Goal: Task Accomplishment & Management: Use online tool/utility

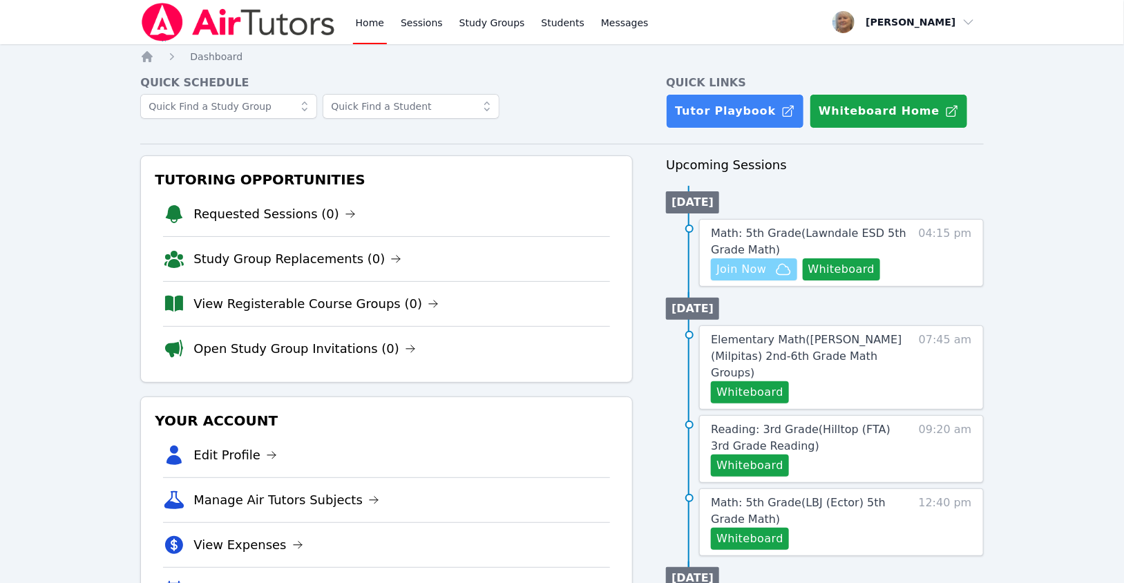
click at [766, 278] on span "Join Now" at bounding box center [741, 269] width 50 height 17
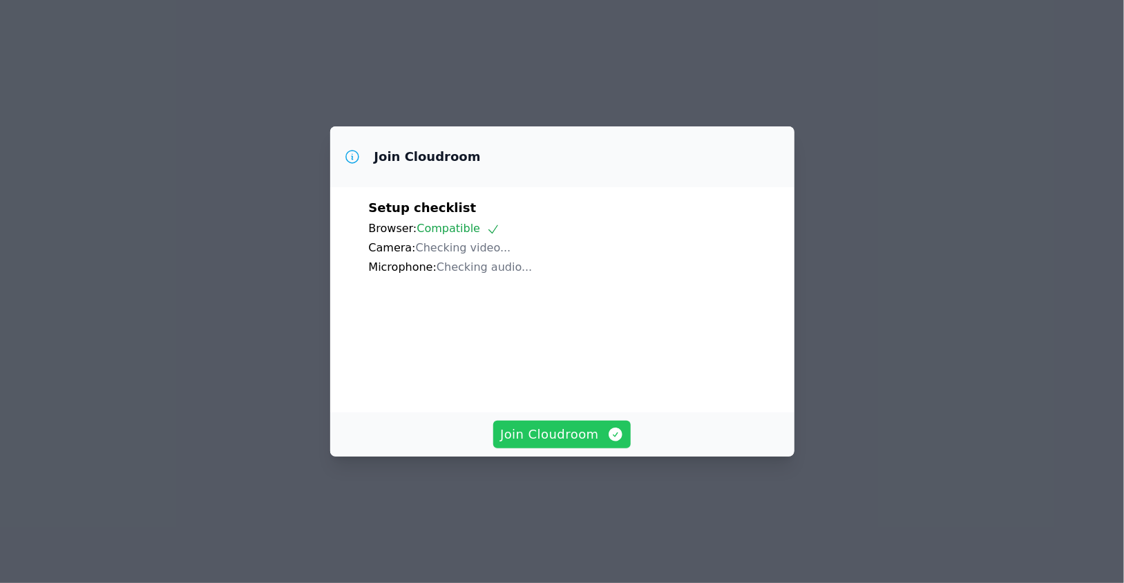
click at [584, 444] on span "Join Cloudroom" at bounding box center [562, 434] width 124 height 19
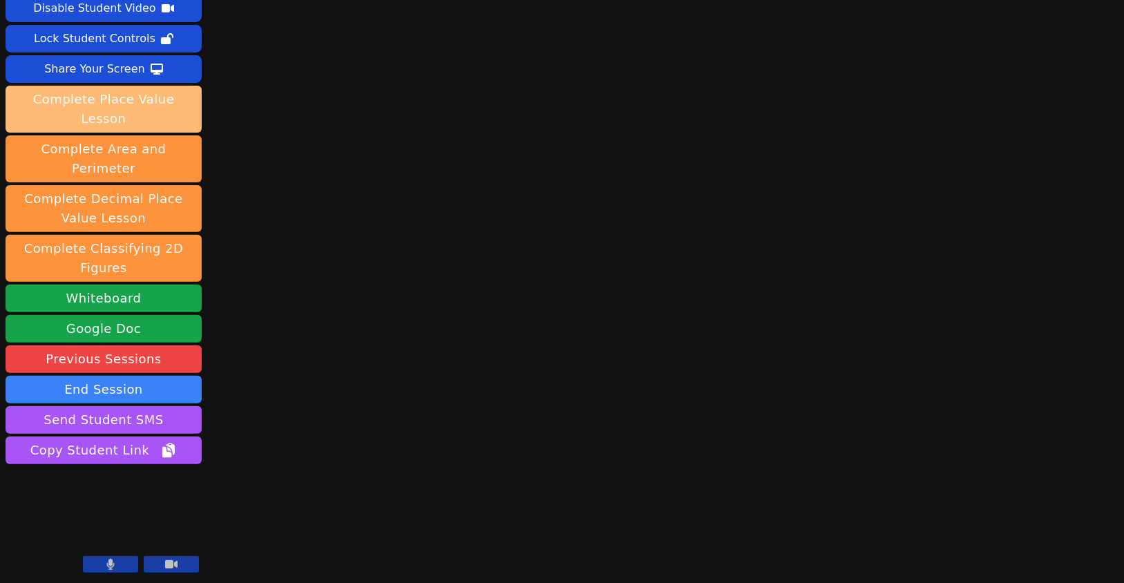
scroll to position [220, 0]
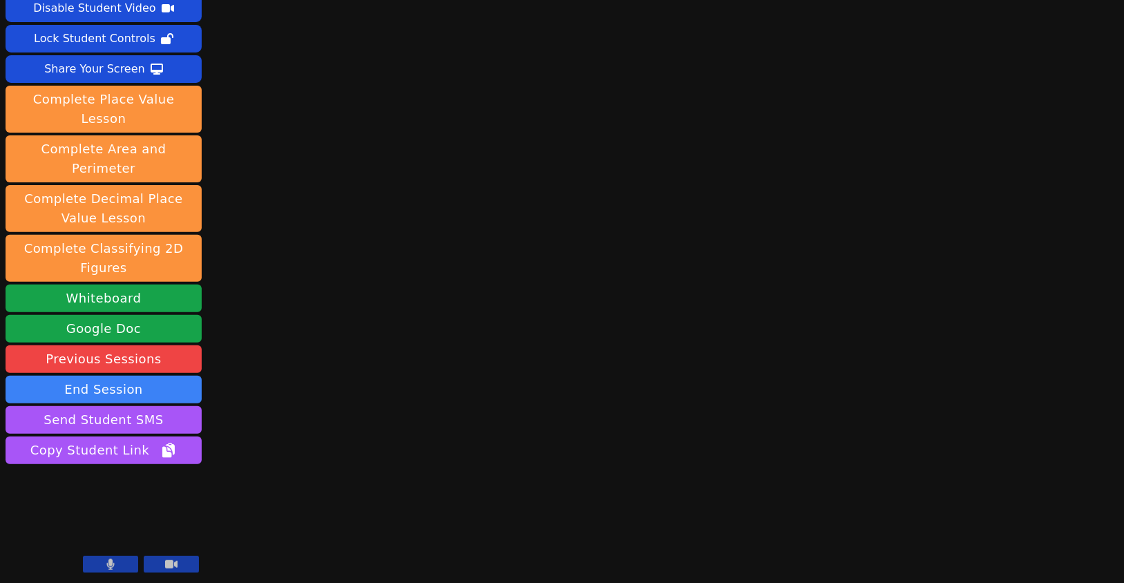
click at [107, 559] on icon at bounding box center [111, 564] width 8 height 11
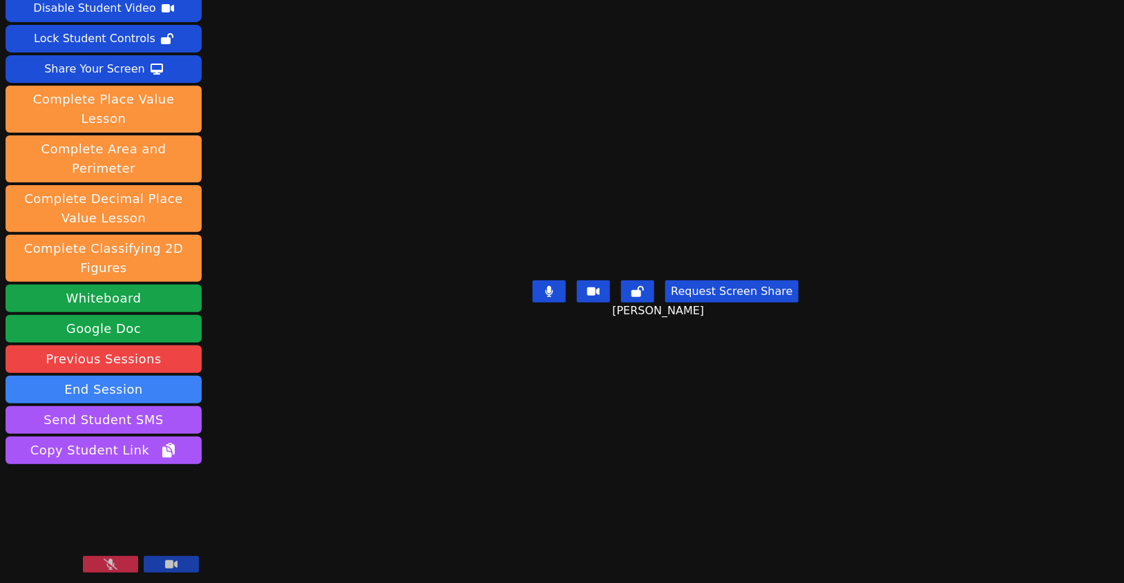
click at [97, 559] on button at bounding box center [110, 564] width 55 height 17
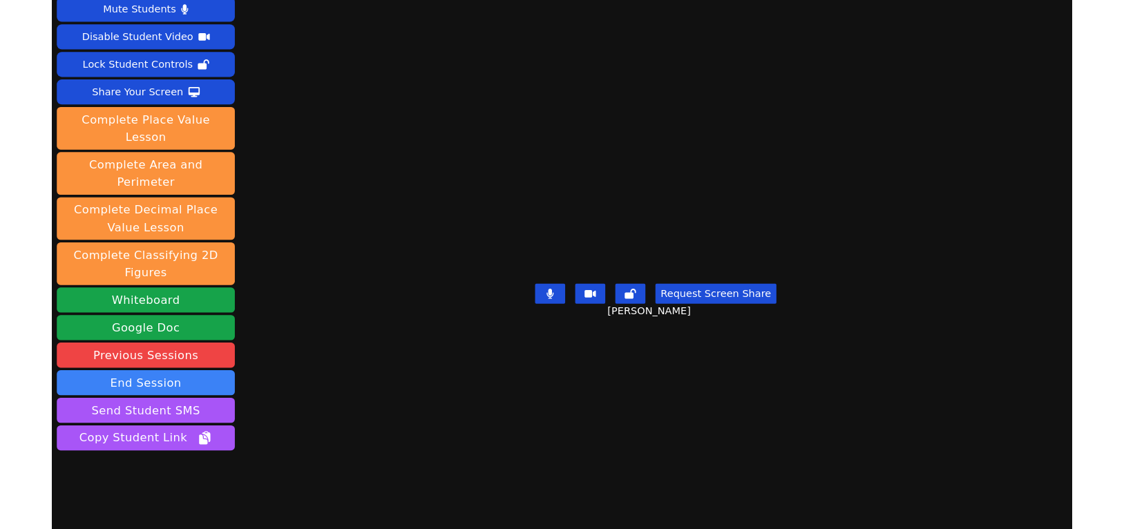
scroll to position [0, 0]
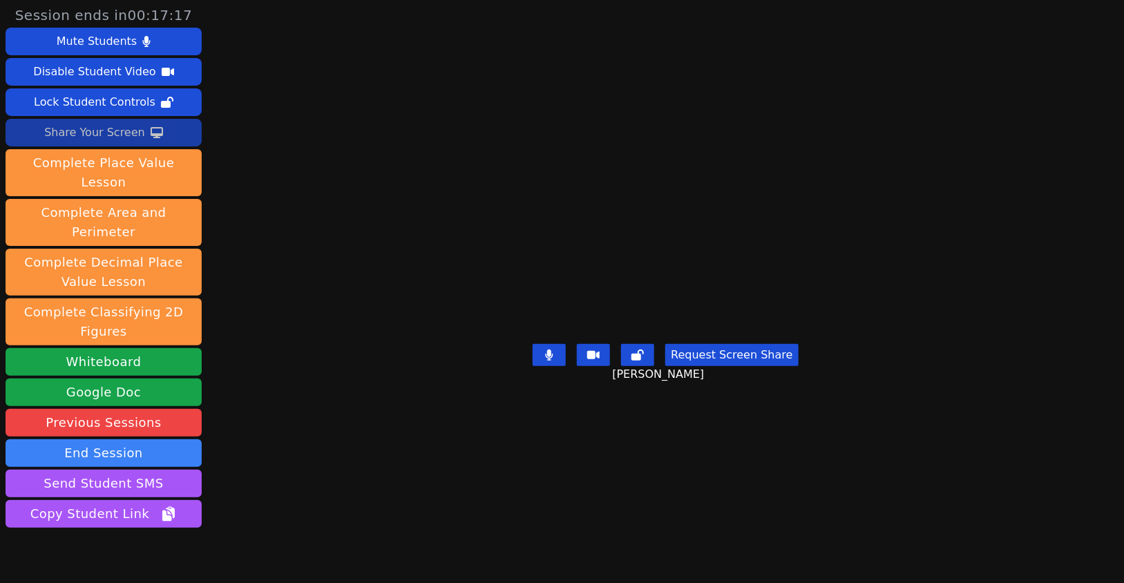
click at [111, 144] on div "Share Your Screen" at bounding box center [94, 133] width 101 height 22
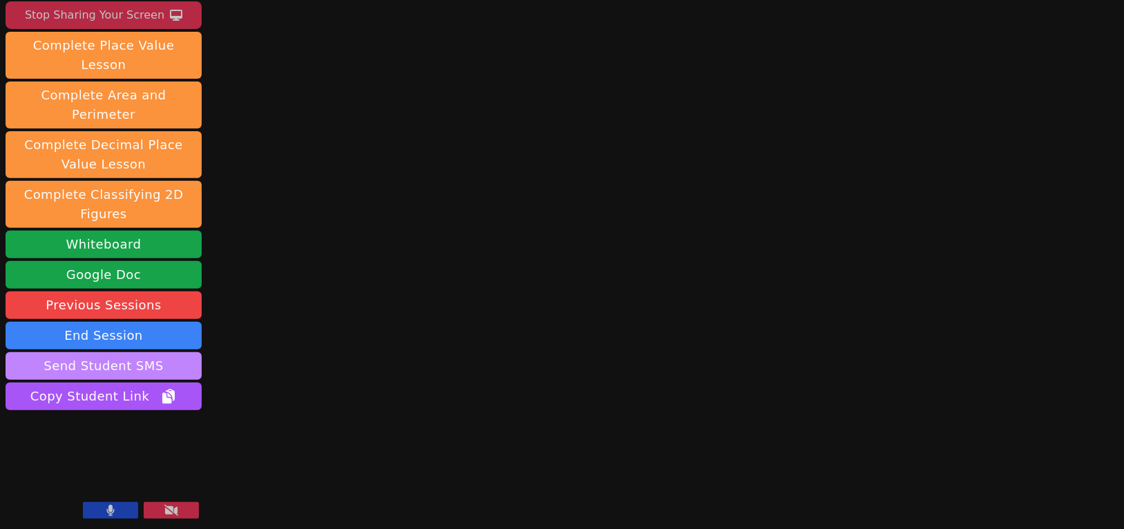
scroll to position [274, 0]
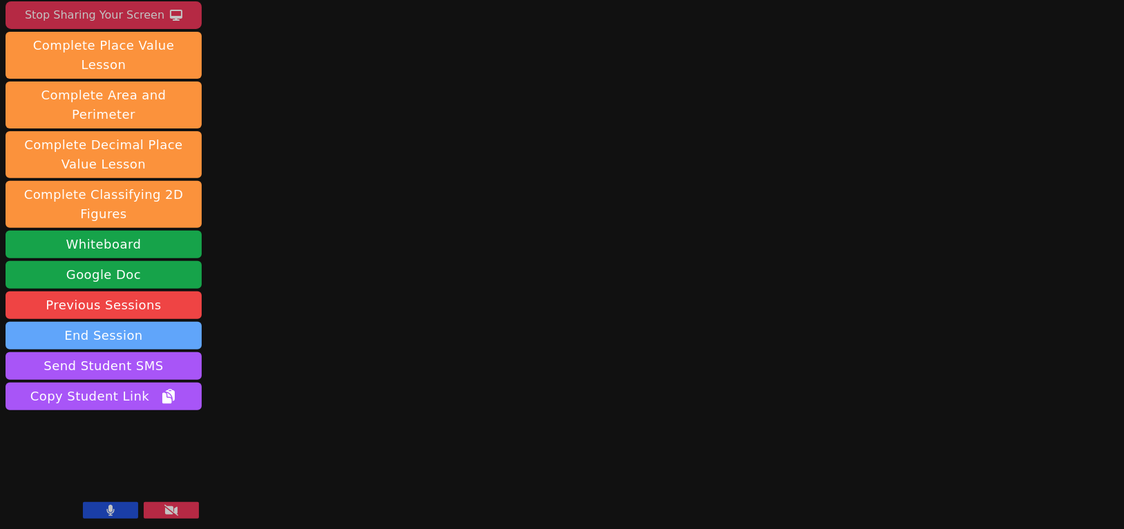
click at [147, 322] on button "End Session" at bounding box center [104, 336] width 196 height 28
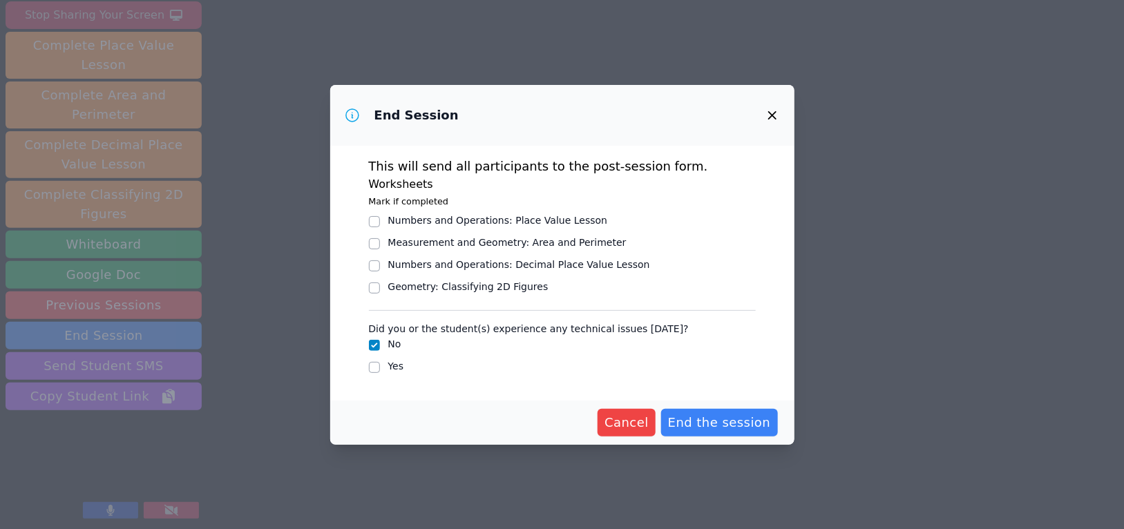
scroll to position [64, 0]
click at [369, 368] on input "Yes" at bounding box center [374, 367] width 11 height 11
checkbox input "true"
checkbox input "false"
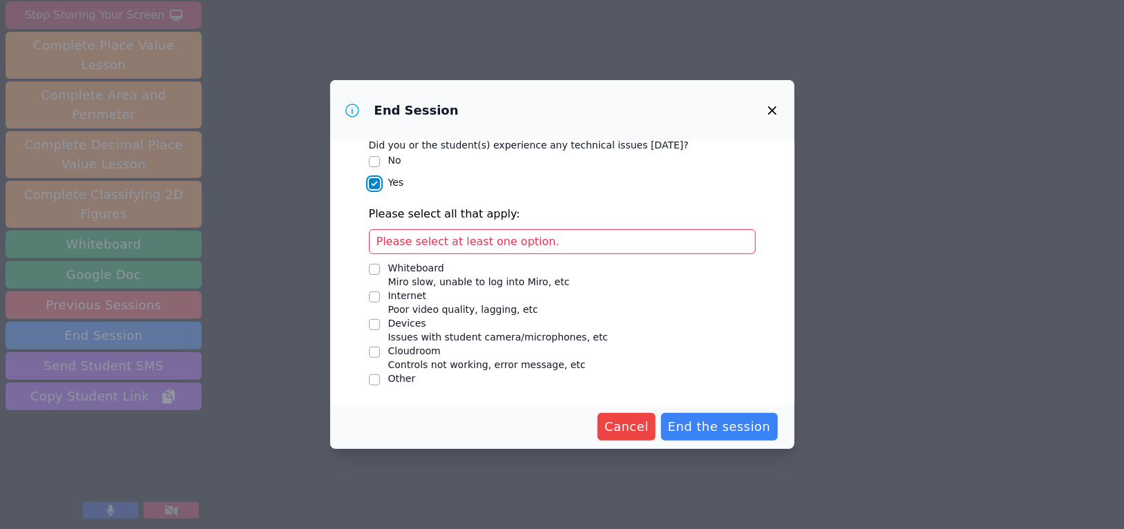
scroll to position [294, 0]
click at [369, 379] on input "Other" at bounding box center [374, 379] width 11 height 11
checkbox input "true"
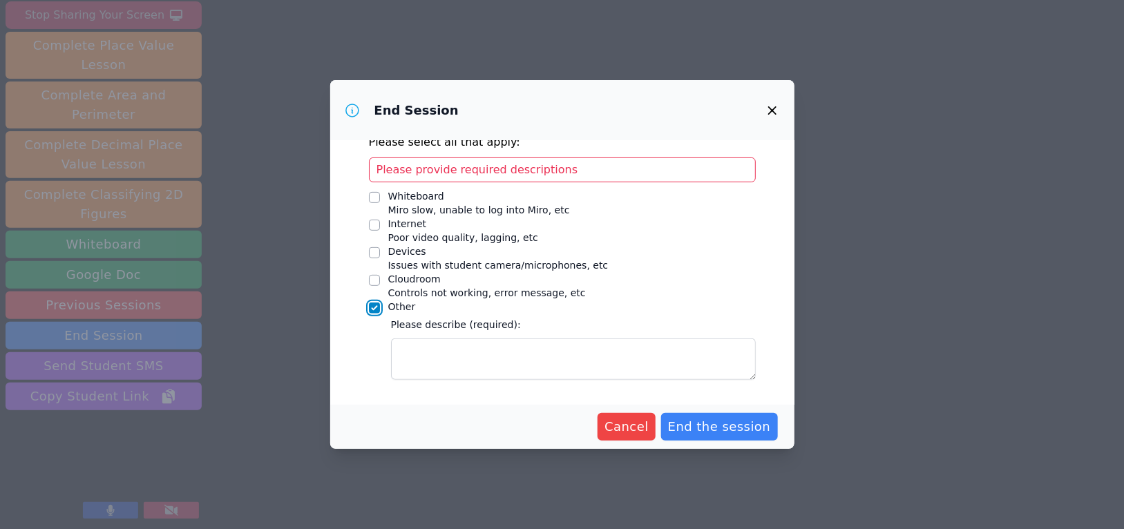
scroll to position [383, 0]
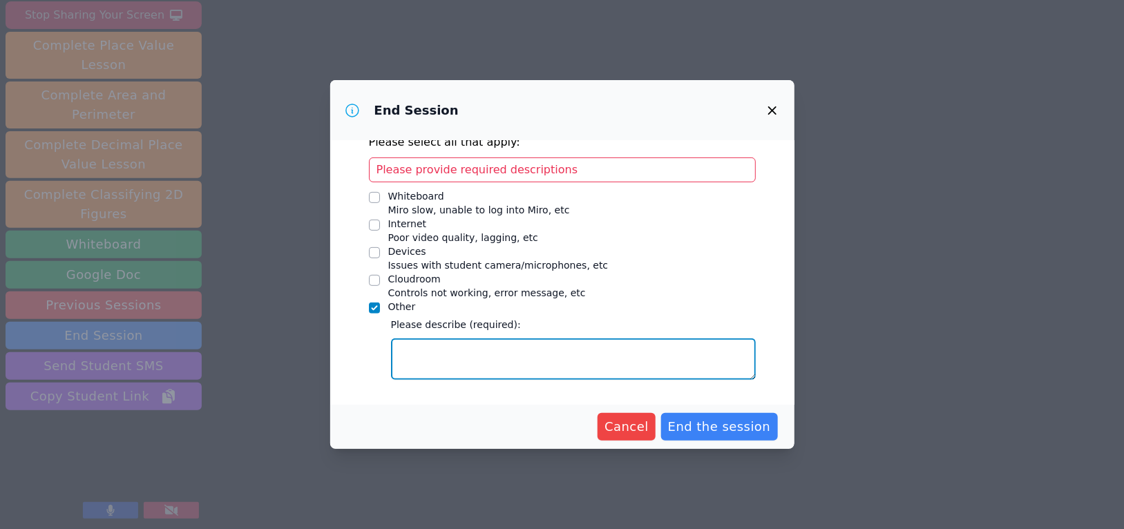
click at [466, 338] on textarea "Other" at bounding box center [573, 358] width 365 height 41
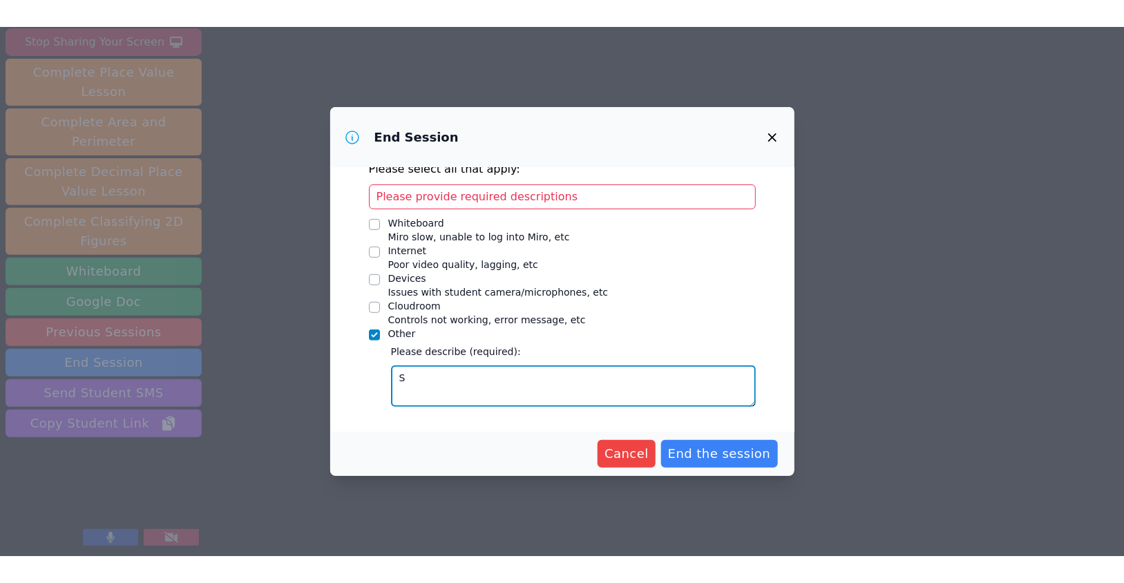
scroll to position [348, 0]
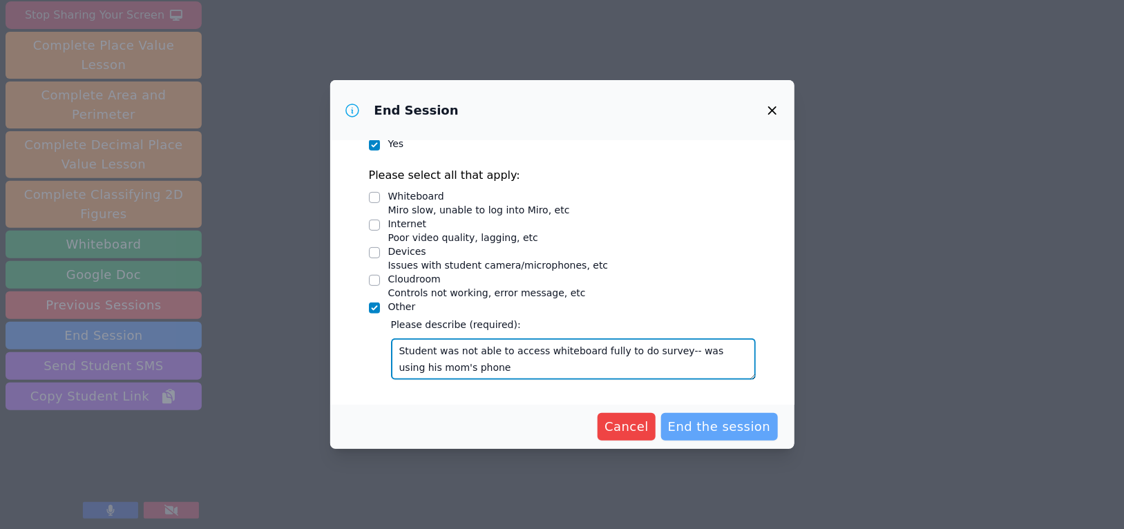
type textarea "Student was not able to access whiteboard fully to do survey-- was using his mo…"
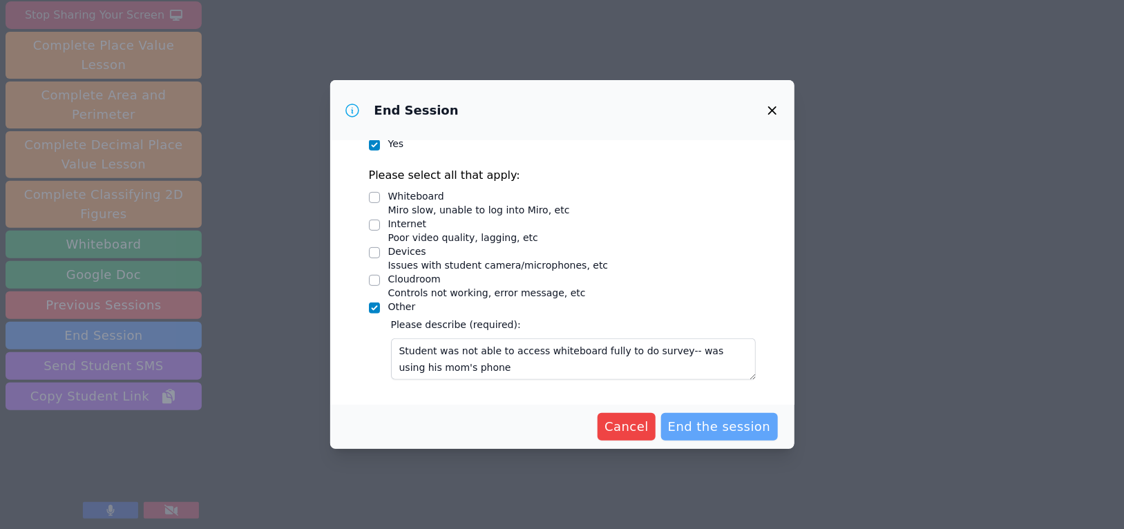
click at [733, 424] on span "End the session" at bounding box center [719, 426] width 103 height 19
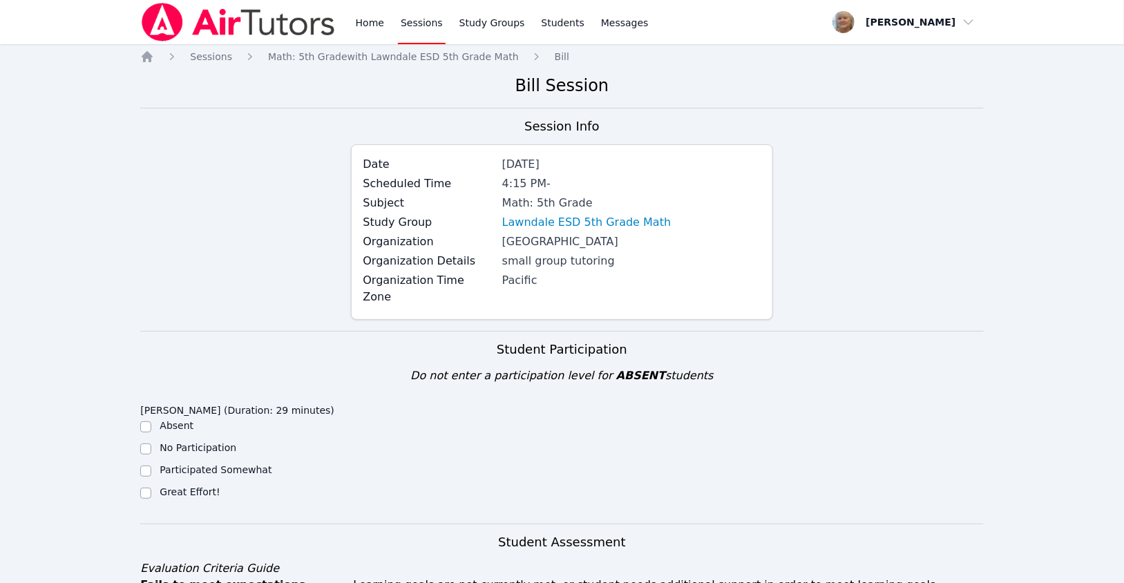
scroll to position [1, 0]
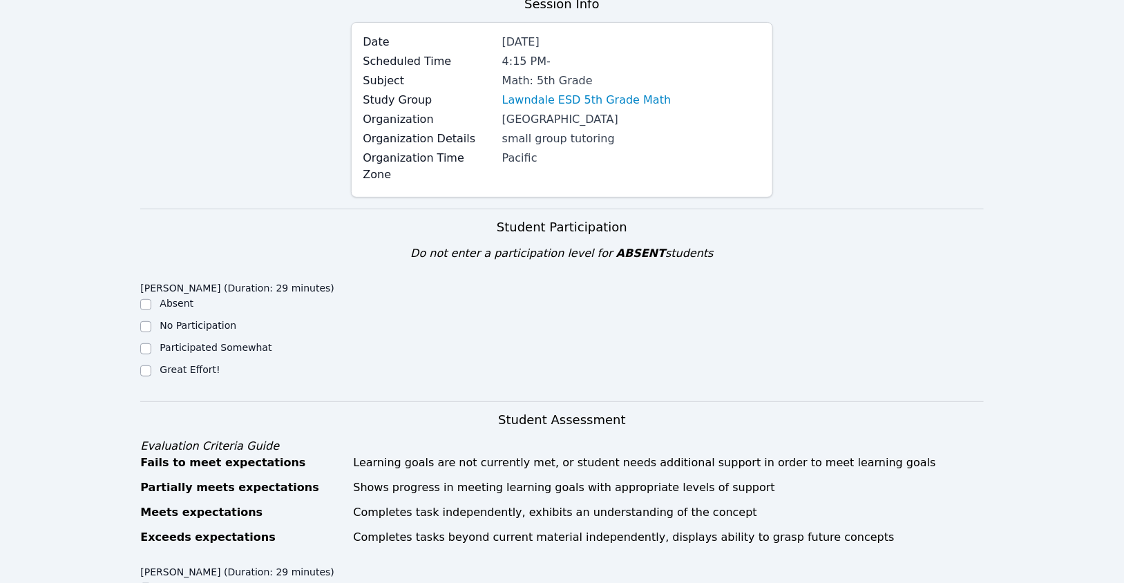
click at [832, 276] on div "Nathan Marroquin (Duration: 29 minutes) Absent No Participation Participated So…" at bounding box center [561, 339] width 843 height 126
click at [428, 150] on label "Organization Time Zone" at bounding box center [428, 166] width 131 height 33
click at [953, 218] on div "Student Participation Do not enter a participation level for ABSENT students Na…" at bounding box center [561, 310] width 843 height 184
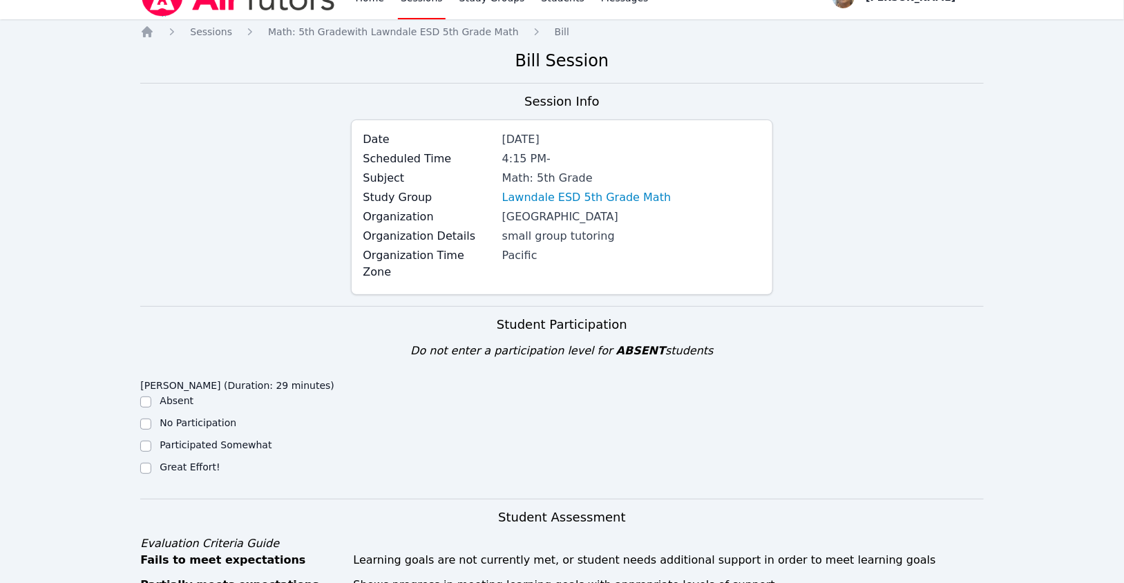
scroll to position [0, 0]
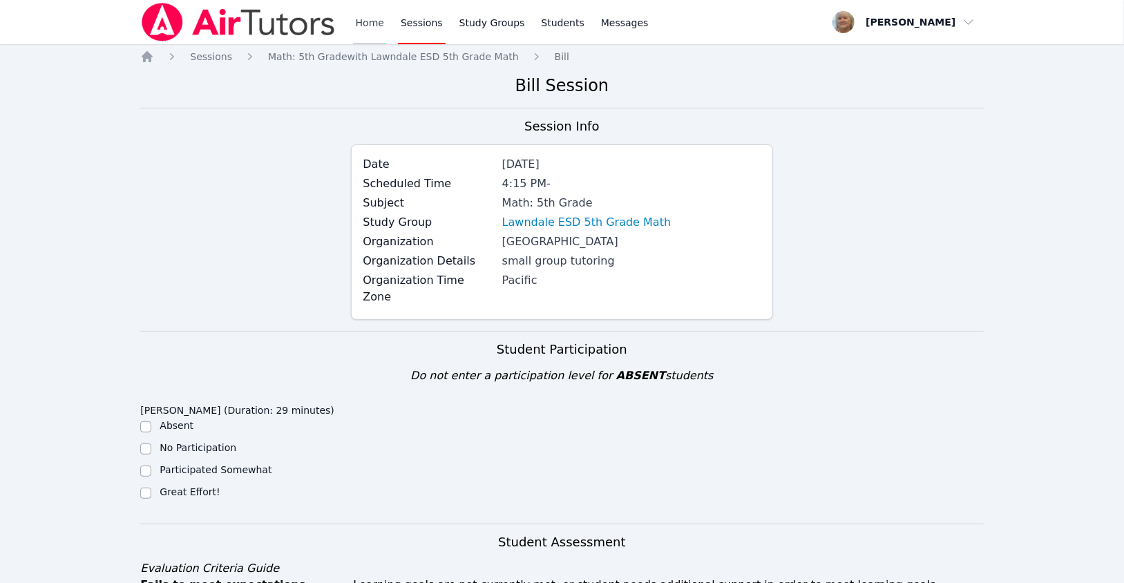
click at [387, 28] on link "Home" at bounding box center [370, 22] width 34 height 44
